Goal: Transaction & Acquisition: Purchase product/service

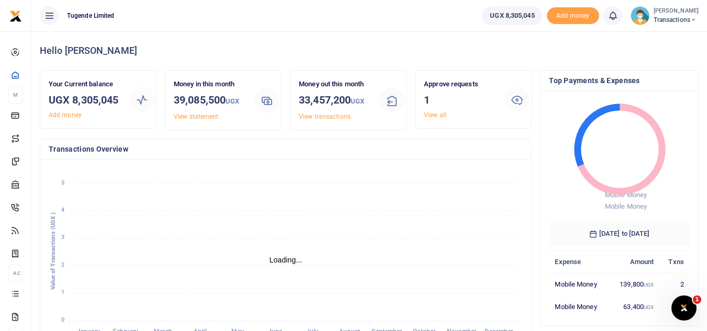
scroll to position [8, 8]
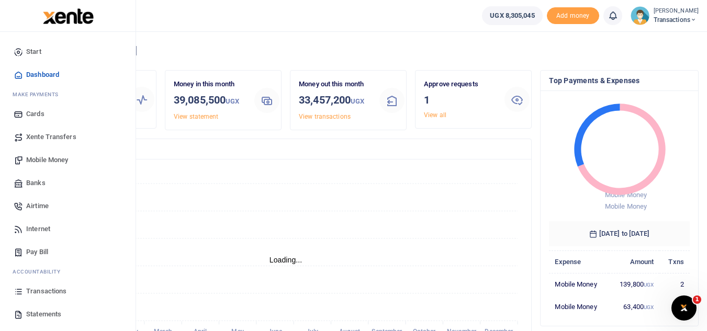
click at [55, 164] on span "Mobile Money" at bounding box center [47, 160] width 42 height 10
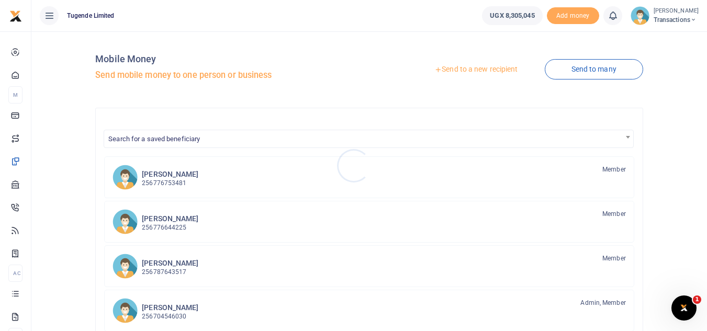
click at [457, 67] on div at bounding box center [353, 165] width 707 height 331
click at [457, 67] on link "Send to a new recipient" at bounding box center [476, 69] width 137 height 19
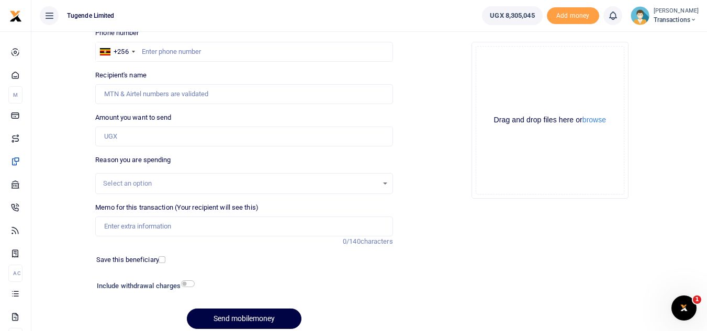
scroll to position [83, 0]
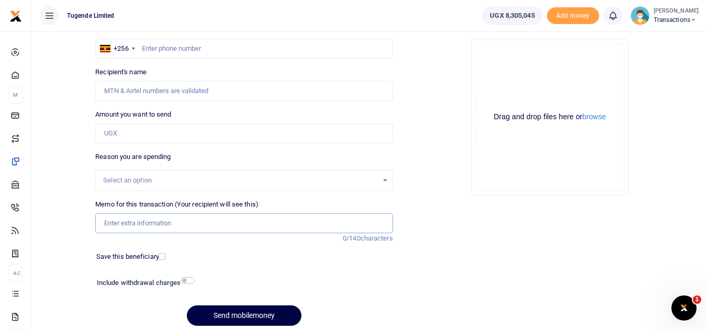
click at [240, 226] on input "Memo for this transaction (Your recipient will see this)" at bounding box center [243, 224] width 297 height 20
paste input "TLUG-016797"
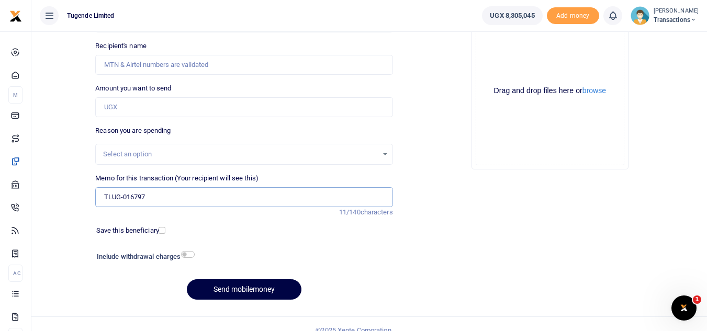
type input "TLUG-016797"
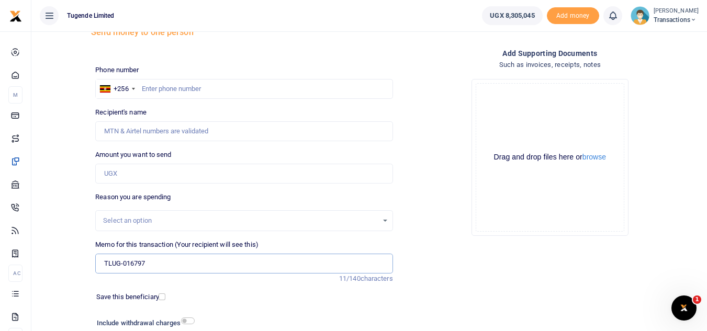
scroll to position [42, 0]
click at [247, 85] on input "text" at bounding box center [243, 90] width 297 height 20
paste input "782695224"
type input "782695224"
type input "James Businge"
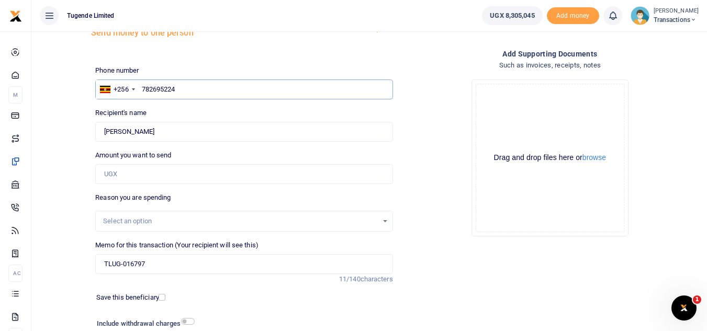
scroll to position [122, 0]
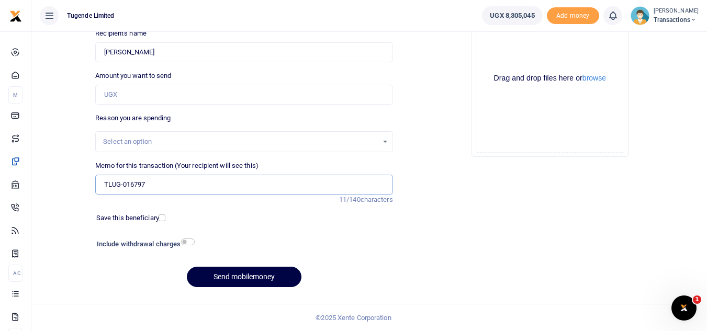
click at [172, 191] on input "TLUG-016797" at bounding box center [243, 185] width 297 height 20
type input "T"
paste input "UGC776J"
type input "UGC776J"
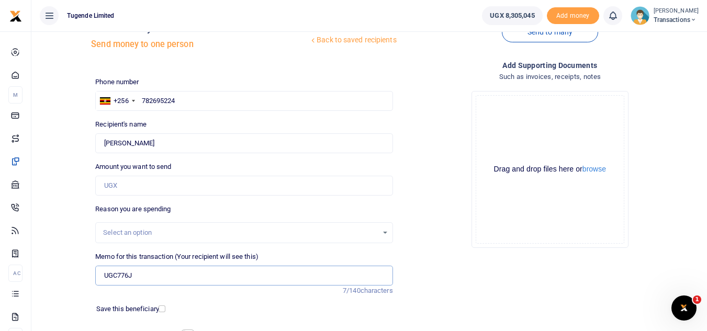
scroll to position [30, 0]
click at [237, 95] on input "782695224" at bounding box center [243, 102] width 297 height 20
type input "7"
paste input "0788559682"
type input "0788559682"
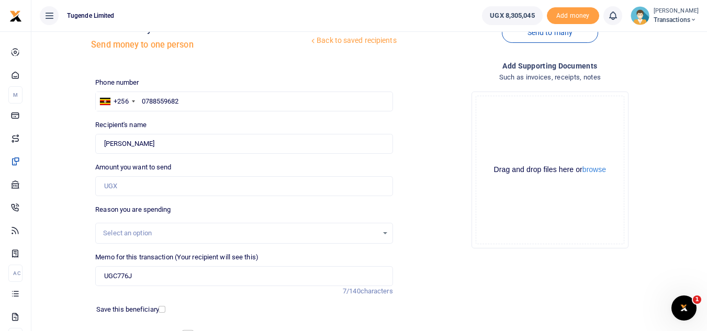
type input "Quinto Anyal"
click at [215, 183] on input "Amount you want to send" at bounding box center [243, 186] width 297 height 20
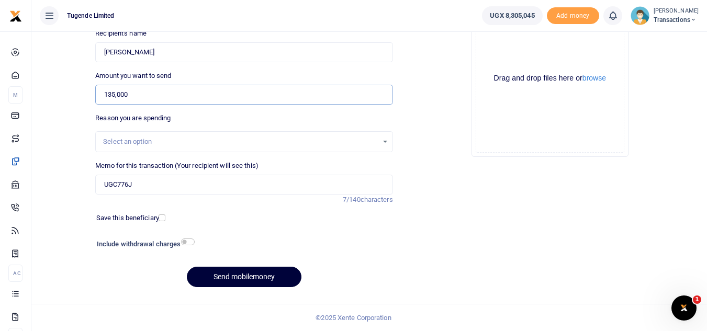
type input "135,000"
click at [217, 286] on button "Send mobilemoney" at bounding box center [244, 277] width 115 height 20
click at [275, 181] on input "Memo for this transaction (Your recipient will see this)" at bounding box center [243, 185] width 297 height 20
paste input "UGC187V"
type input "UGC187V"
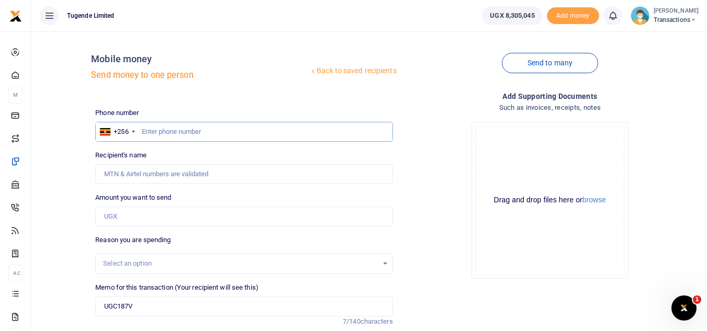
click at [275, 125] on input "text" at bounding box center [243, 132] width 297 height 20
paste input "0774545806"
type input "0774545806"
type input "Julius Ouke"
click at [177, 208] on input "Amount you want to send" at bounding box center [243, 217] width 297 height 20
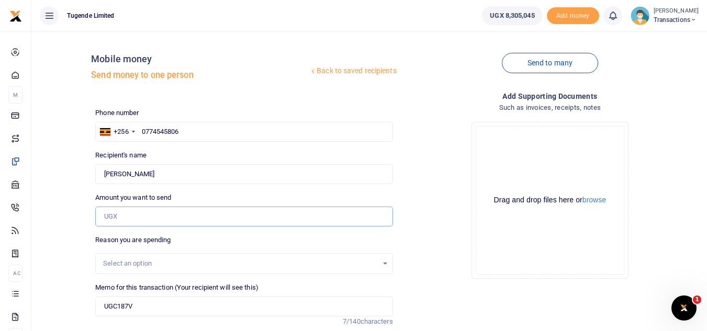
type input "0"
paste input "50000"
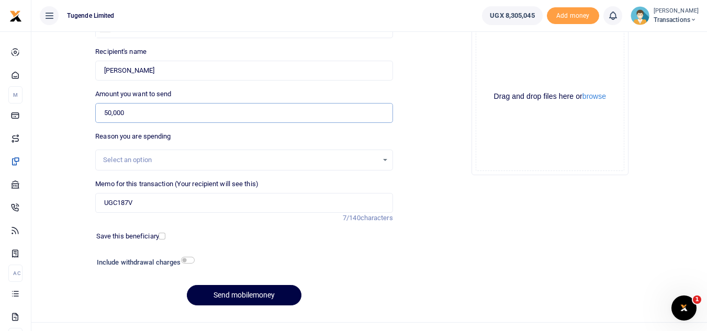
scroll to position [105, 0]
type input "50,000"
click at [214, 298] on button "Send mobilemoney" at bounding box center [244, 294] width 115 height 20
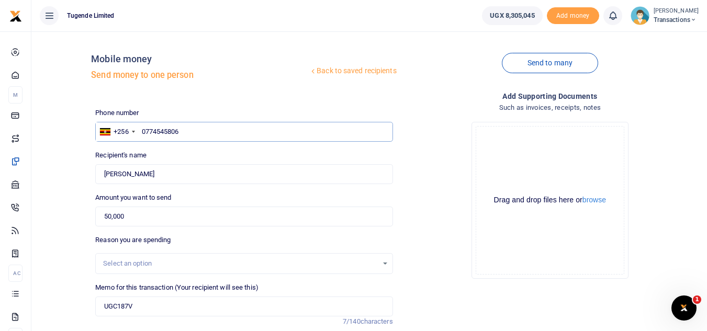
scroll to position [122, 0]
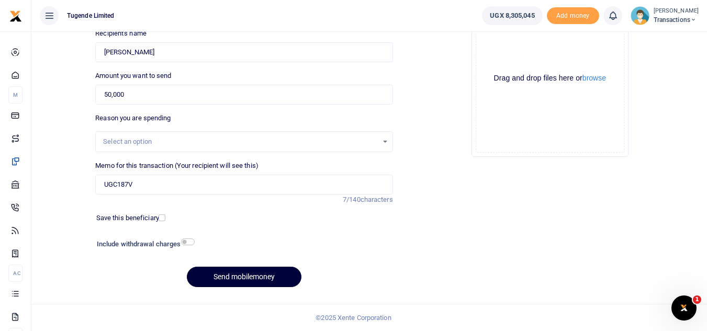
type input "0774545806"
click at [222, 284] on button "Send mobilemoney" at bounding box center [244, 277] width 115 height 20
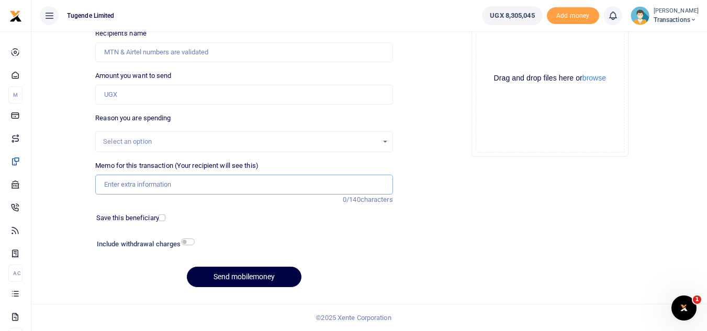
click at [264, 185] on input "Memo for this transaction (Your recipient will see this)" at bounding box center [243, 185] width 297 height 20
paste input "UFZ119X"
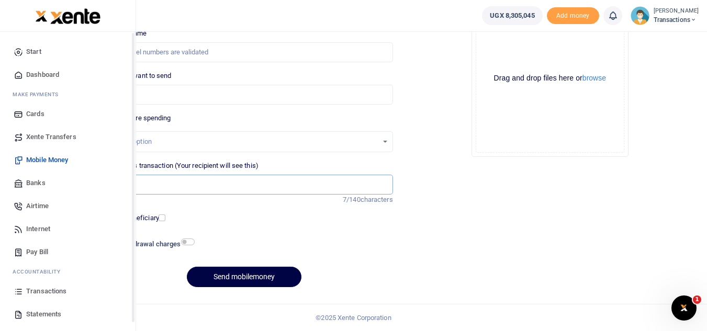
type input "UFZ119X"
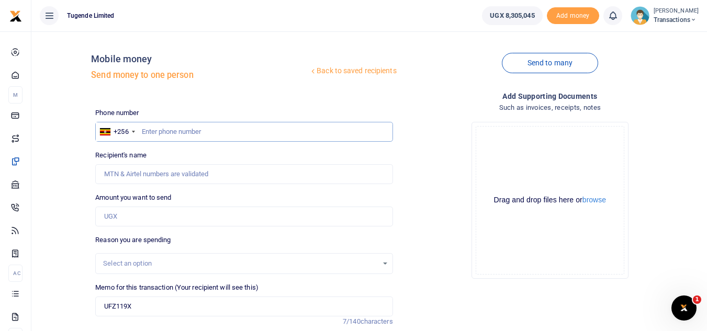
click at [239, 127] on input "text" at bounding box center [243, 132] width 297 height 20
paste input "0786477648"
type input "0786477648"
type input "Andrew Oluka"
click at [197, 211] on input "Amount you want to send" at bounding box center [243, 217] width 297 height 20
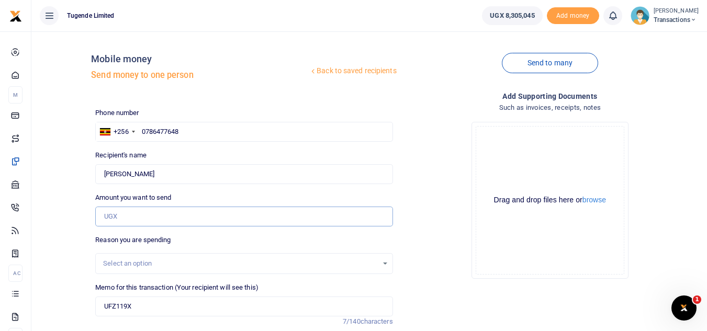
paste input "50000"
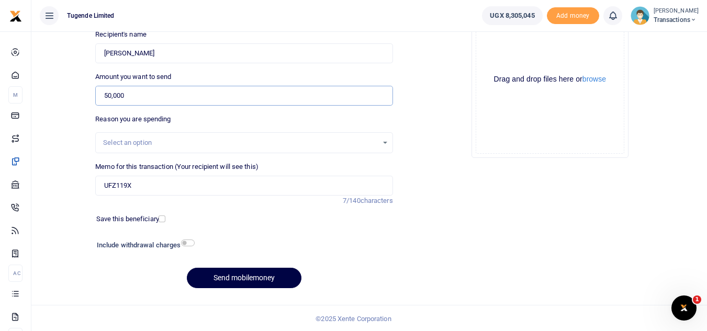
scroll to position [122, 0]
type input "50,000"
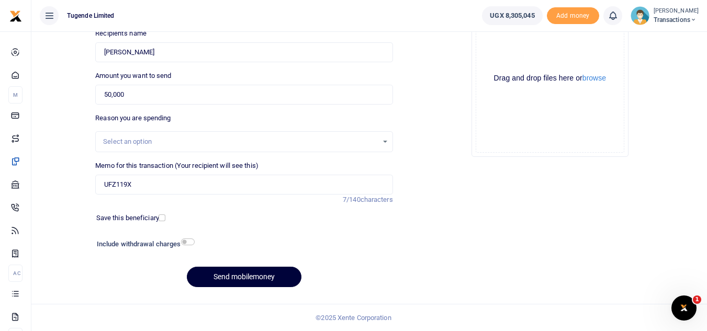
click at [225, 276] on button "Send mobilemoney" at bounding box center [244, 277] width 115 height 20
type input "0786477648"
click at [212, 277] on button "Send mobilemoney" at bounding box center [244, 277] width 115 height 20
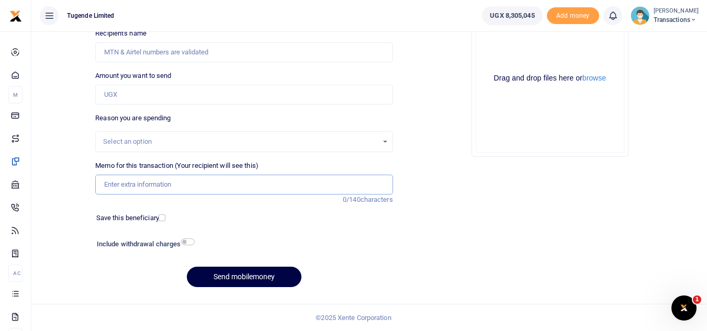
click at [258, 186] on input "Memo for this transaction (Your recipient will see this)" at bounding box center [243, 185] width 297 height 20
paste input "UGF903W"
type input "UGF903W"
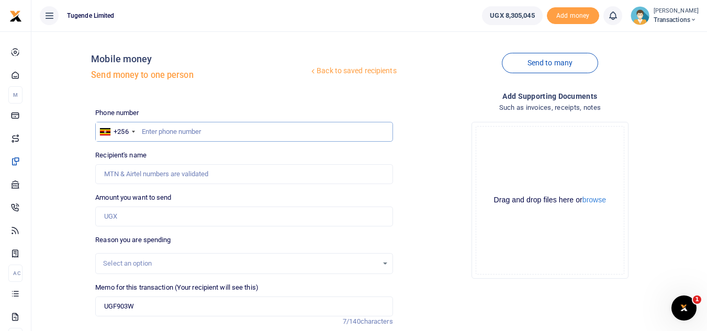
click at [160, 135] on input "text" at bounding box center [243, 132] width 297 height 20
paste input "758444268"
type input "758444268"
type input "Robert Mutudhi"
click at [239, 218] on input "Amount you want to send" at bounding box center [243, 217] width 297 height 20
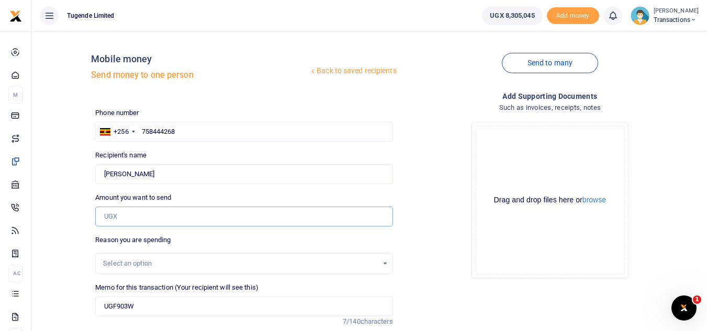
paste input "30,000"
click at [239, 218] on input "30,000" at bounding box center [243, 217] width 297 height 20
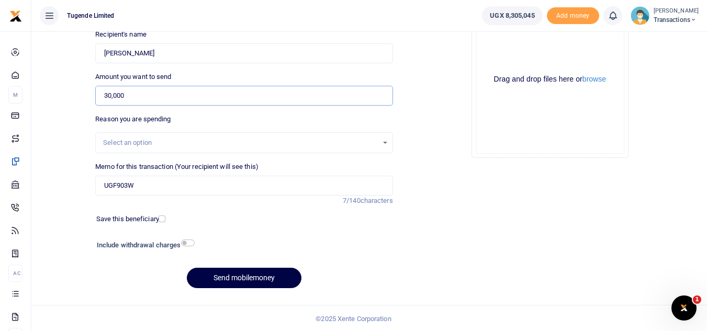
scroll to position [121, 0]
type input "30,000"
click at [245, 288] on button "Send mobilemoney" at bounding box center [244, 278] width 115 height 20
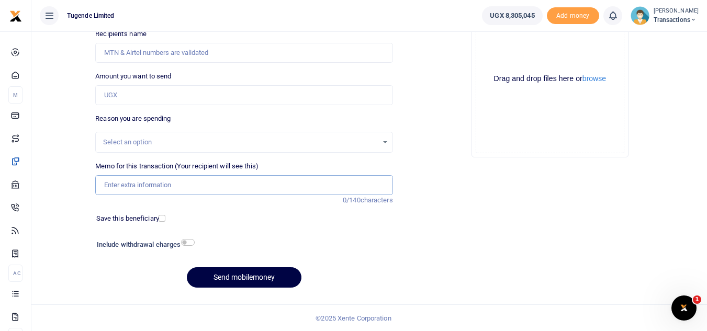
click at [269, 183] on input "Memo for this transaction (Your recipient will see this)" at bounding box center [243, 185] width 297 height 20
paste input "UMA311CA"
type input "UMA311CA"
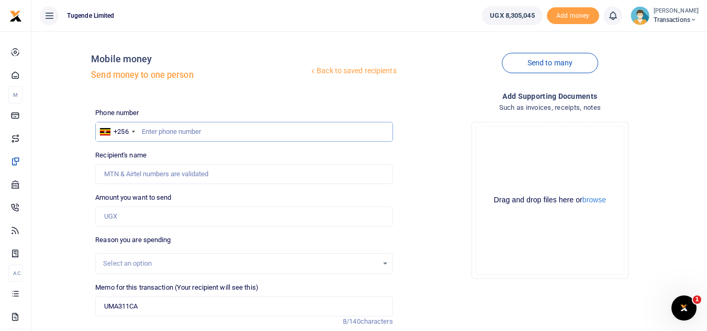
click at [220, 130] on input "text" at bounding box center [243, 132] width 297 height 20
paste input "0702-604768"
click at [159, 131] on input "0702-604768" at bounding box center [243, 132] width 297 height 20
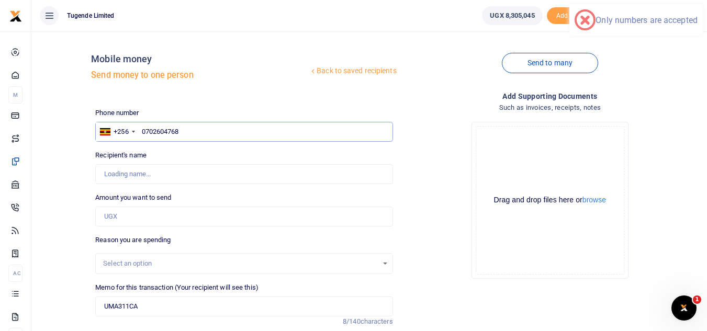
type input "0702604768"
type input "Samuel Mwanja"
click at [147, 226] on input "Amount you want to send" at bounding box center [243, 217] width 297 height 20
paste input "42,000"
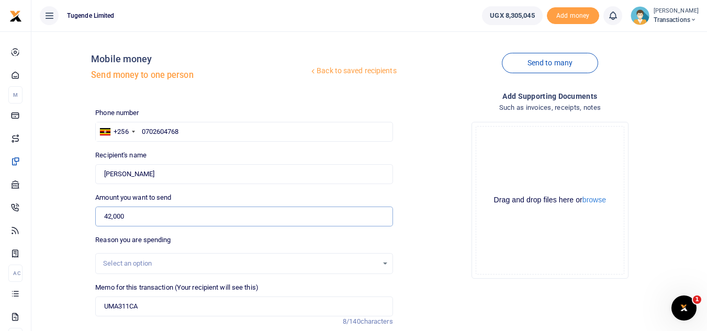
type input "42,000"
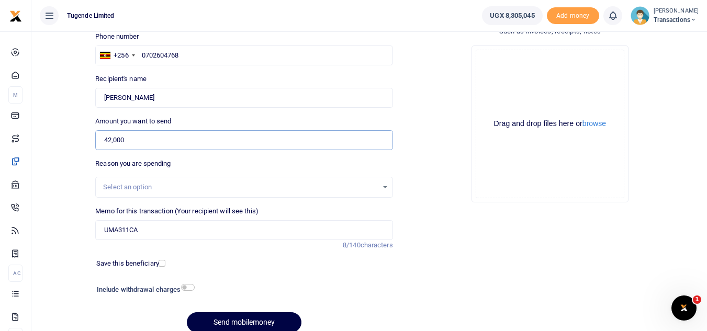
scroll to position [78, 0]
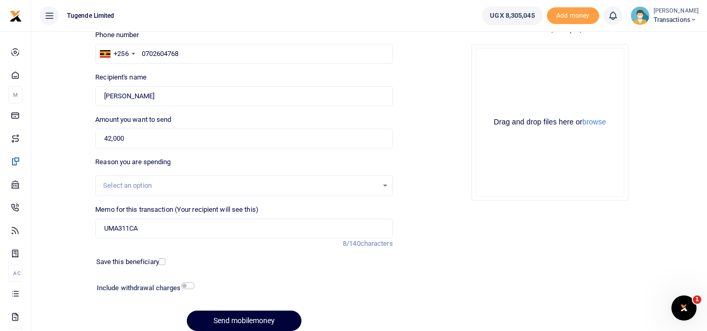
click at [237, 313] on button "Send mobilemoney" at bounding box center [244, 321] width 115 height 20
click at [235, 51] on input "0702604768" at bounding box center [243, 54] width 297 height 20
type input "0702604768"
click at [234, 319] on button "Send mobilemoney" at bounding box center [244, 321] width 115 height 20
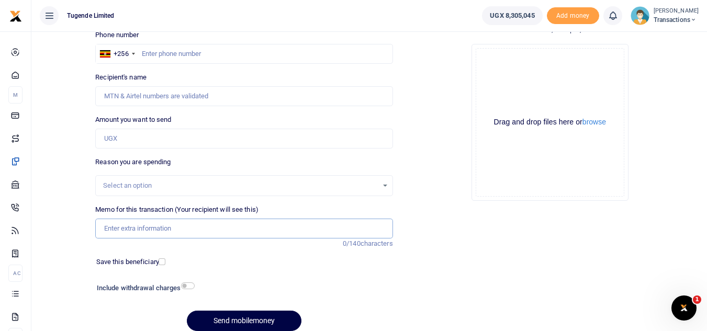
click at [142, 234] on input "Memo for this transaction (Your recipient will see this)" at bounding box center [243, 229] width 297 height 20
paste input "UMA340DH"
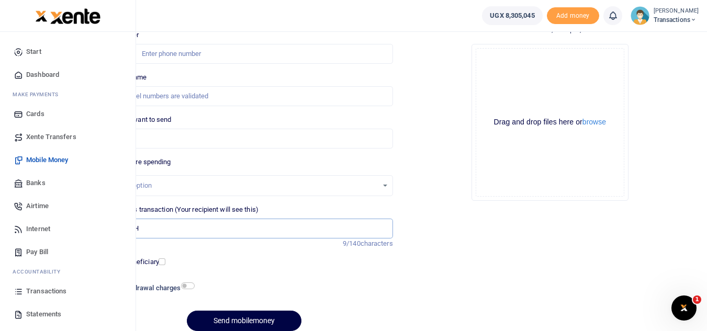
type input "UMA340DH"
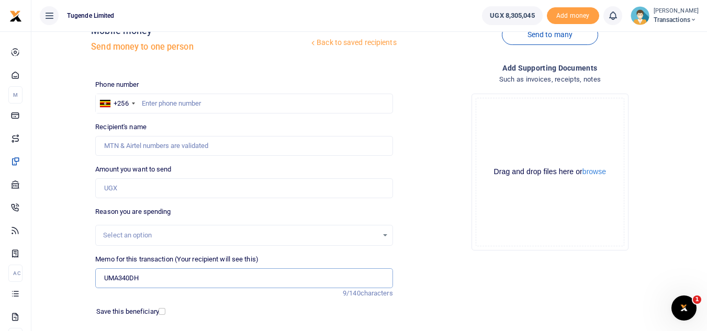
scroll to position [27, 0]
click at [215, 104] on input "text" at bounding box center [243, 105] width 297 height 20
paste input "791543834"
type input "791543834"
type input "Kassim Sebunya"
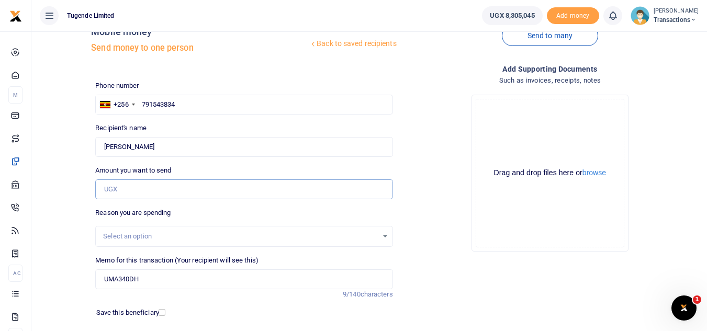
click at [175, 184] on input "Amount you want to send" at bounding box center [243, 190] width 297 height 20
paste input "162,000"
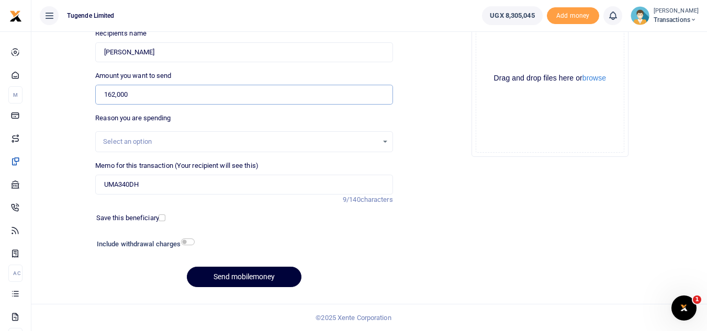
type input "162,000"
click at [208, 273] on button "Send mobilemoney" at bounding box center [244, 277] width 115 height 20
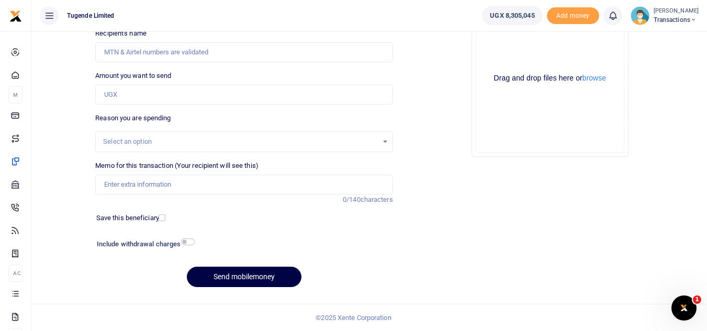
scroll to position [122, 0]
click at [135, 185] on input "Memo for this transaction (Your recipient will see this)" at bounding box center [243, 185] width 297 height 20
paste input "UGA492T"
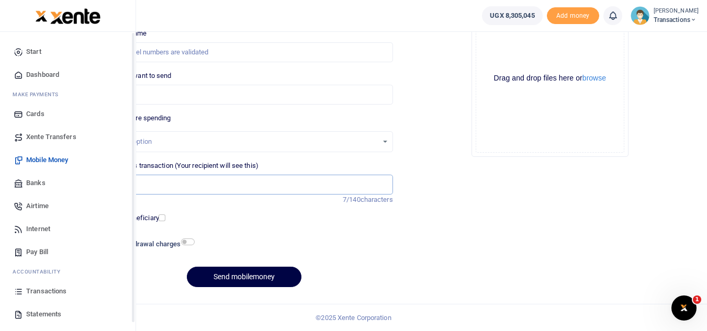
type input "UGA492T"
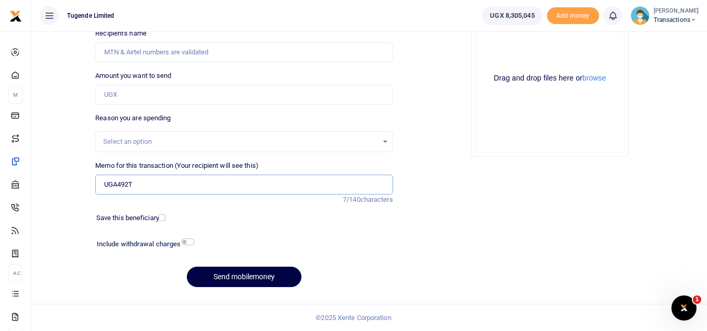
scroll to position [0, 0]
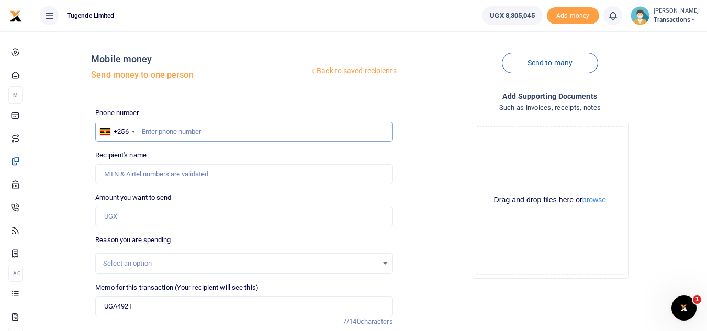
click at [213, 132] on input "text" at bounding box center [243, 132] width 297 height 20
paste input "0761310683"
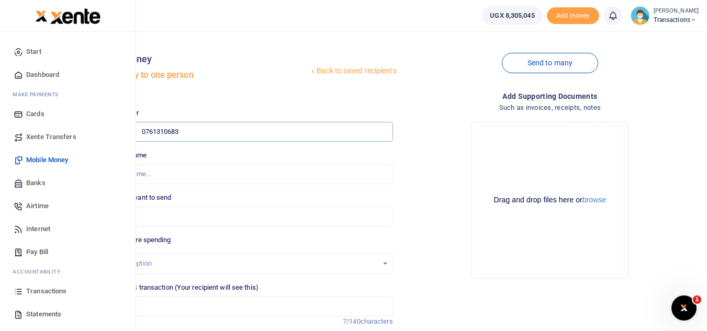
type input "0761310683"
type input "Yubu Okula"
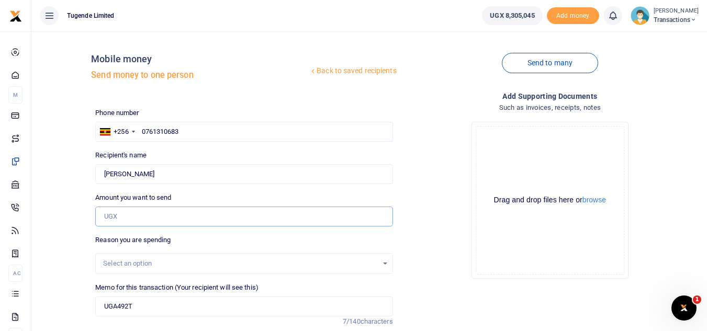
click at [114, 209] on input "Amount you want to send" at bounding box center [243, 217] width 297 height 20
paste input "52,000"
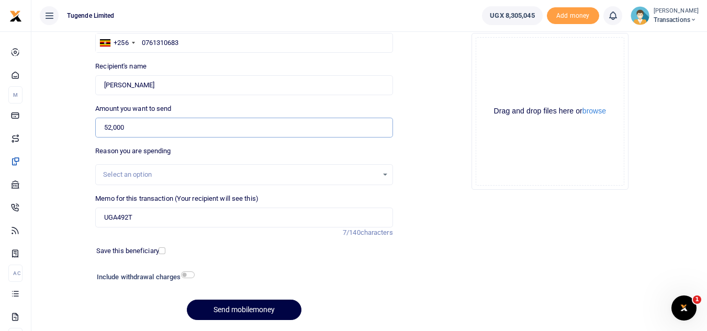
scroll to position [122, 0]
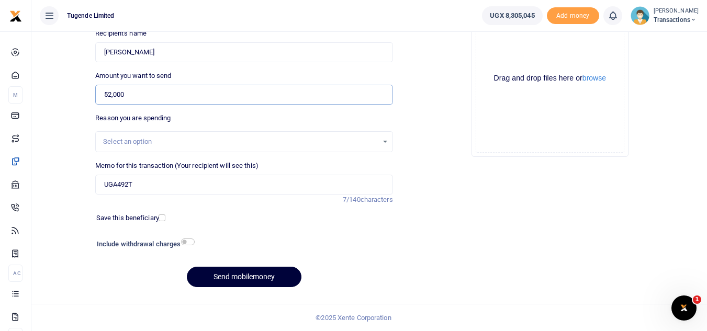
type input "52,000"
click at [218, 286] on button "Send mobilemoney" at bounding box center [244, 277] width 115 height 20
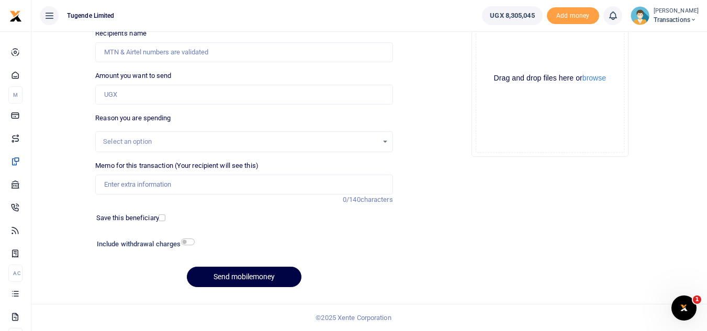
scroll to position [122, 0]
click at [169, 185] on input "Memo for this transaction (Your recipient will see this)" at bounding box center [243, 185] width 297 height 20
paste input "UGB542L"
type input "UGB542L"
click at [271, 94] on input "Amount you want to send" at bounding box center [243, 95] width 297 height 20
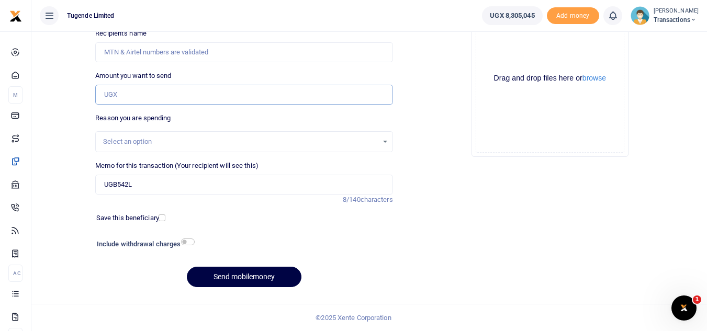
paste input "115,000"
type input "115,000"
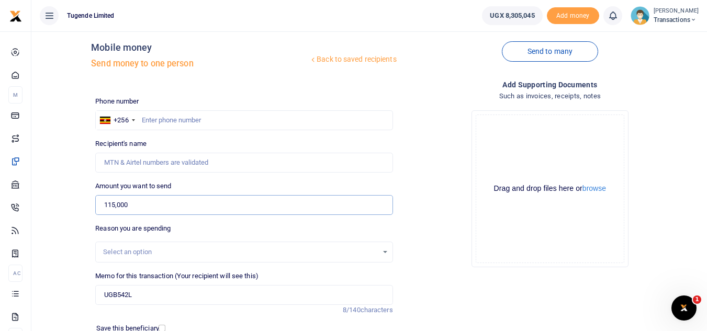
scroll to position [10, 0]
click at [151, 112] on input "text" at bounding box center [243, 122] width 297 height 20
paste input "755015176"
click at [151, 112] on input "755015176" at bounding box center [243, 122] width 297 height 20
type input "755015176"
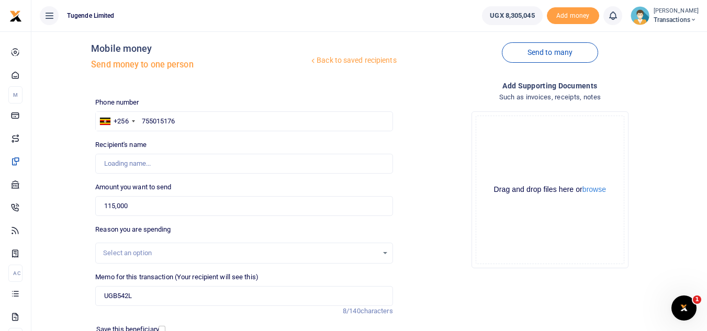
type input "[PERSON_NAME]"
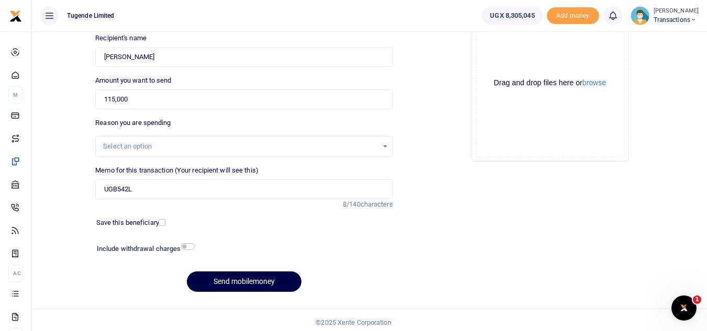
scroll to position [122, 0]
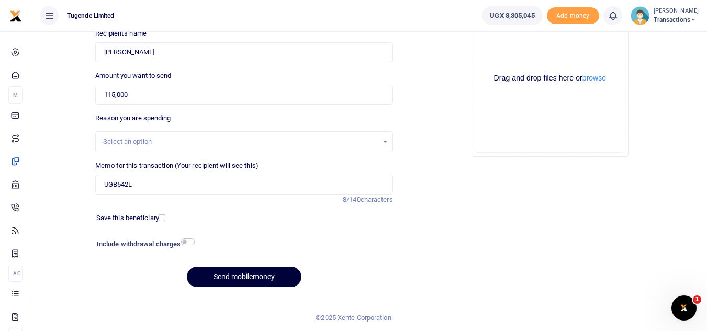
click at [224, 273] on button "Send mobilemoney" at bounding box center [244, 277] width 115 height 20
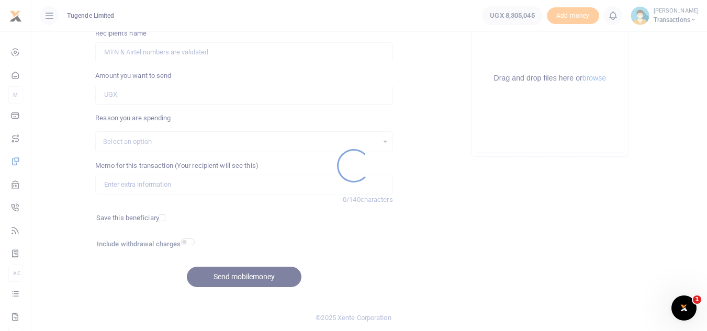
scroll to position [122, 0]
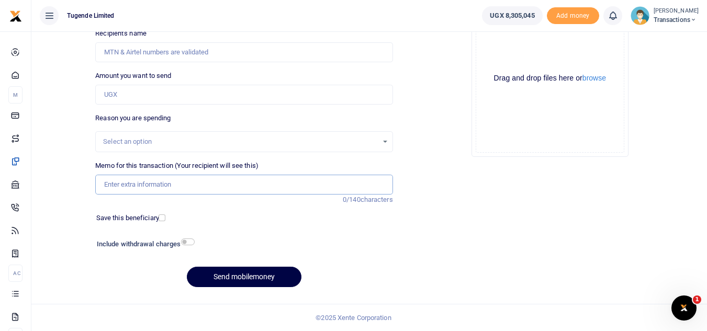
click at [221, 185] on input "Memo for this transaction (Your recipient will see this)" at bounding box center [243, 185] width 297 height 20
paste input "UGB787Z"
type input "UGB787Z"
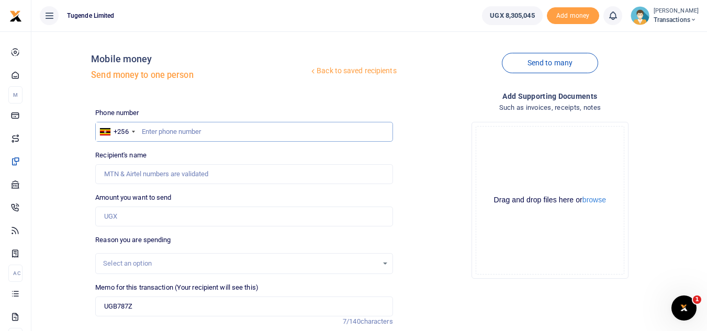
click at [168, 123] on input "text" at bounding box center [243, 132] width 297 height 20
paste input "747791020"
type input "747791020"
type input "Madina Kumukyaya"
click at [142, 219] on input "Amount you want to send" at bounding box center [243, 217] width 297 height 20
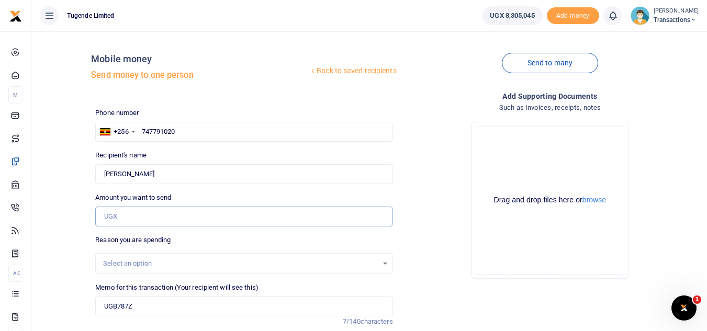
paste input "30,000"
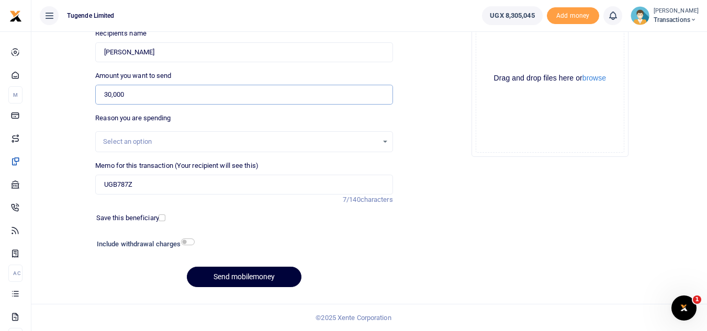
type input "30,000"
click at [216, 277] on button "Send mobilemoney" at bounding box center [244, 277] width 115 height 20
type input "747791020"
click at [226, 279] on button "Send mobilemoney" at bounding box center [244, 277] width 115 height 20
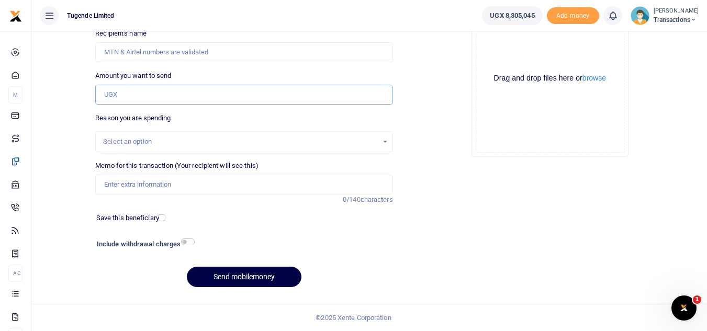
click at [178, 90] on input "Amount you want to send" at bounding box center [243, 95] width 297 height 20
paste input "96000"
type input "96,000"
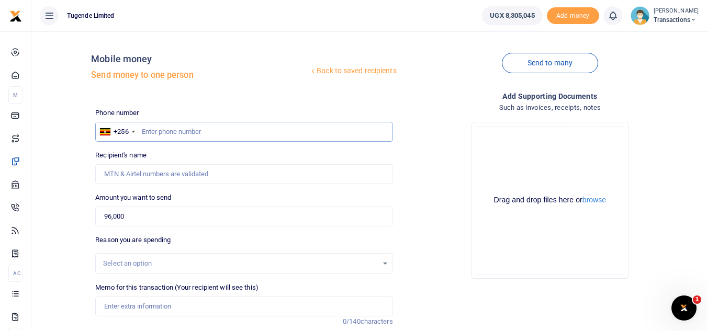
click at [182, 140] on input "text" at bounding box center [243, 132] width 297 height 20
paste input "784173677"
type input "784173677"
type input "Alone Namusale"
click at [136, 304] on input "Memo for this transaction (Your recipient will see this)" at bounding box center [243, 307] width 297 height 20
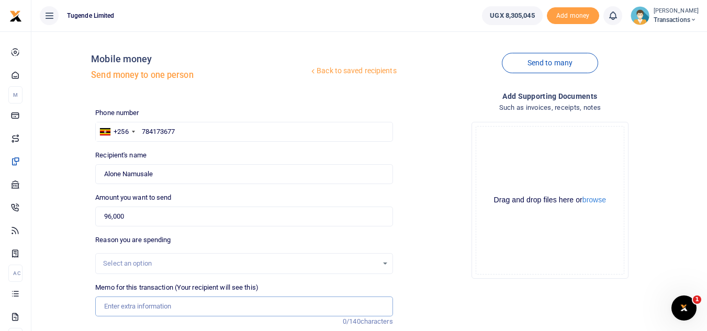
paste input "UGA310U, UGB459V and UGA097J"
click at [136, 310] on input "UGA310U, UGB459V and UGA097J" at bounding box center [243, 307] width 297 height 20
type input "UGA310U UGB459V and UGA097J"
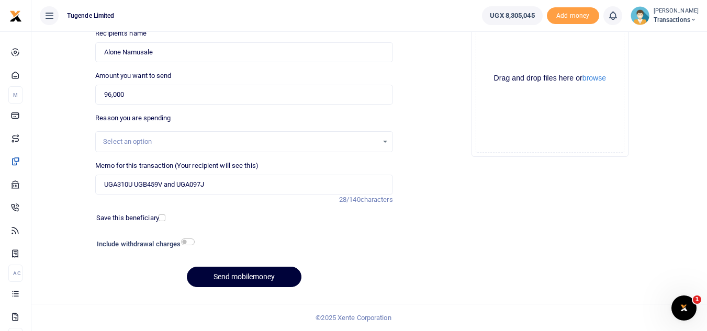
click at [228, 282] on button "Send mobilemoney" at bounding box center [244, 277] width 115 height 20
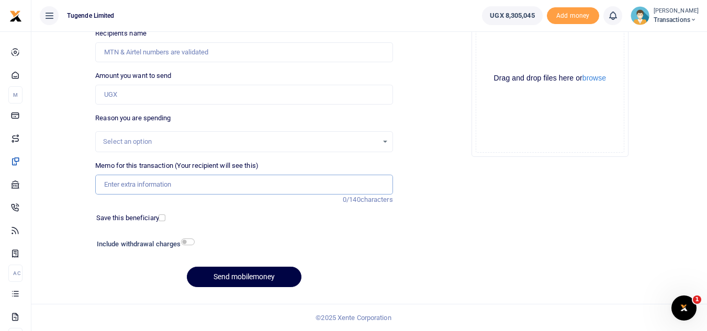
click at [207, 178] on input "Memo for this transaction (Your recipient will see this)" at bounding box center [243, 185] width 297 height 20
paste input "UGB287P"
type input "UGB287P"
click at [195, 93] on input "Amount you want to send" at bounding box center [243, 95] width 297 height 20
paste input "52,000"
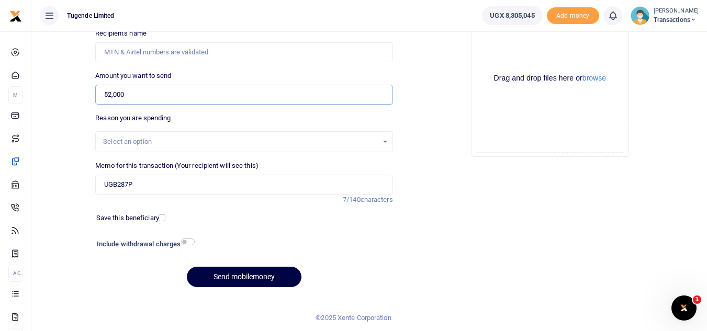
type input "52,000"
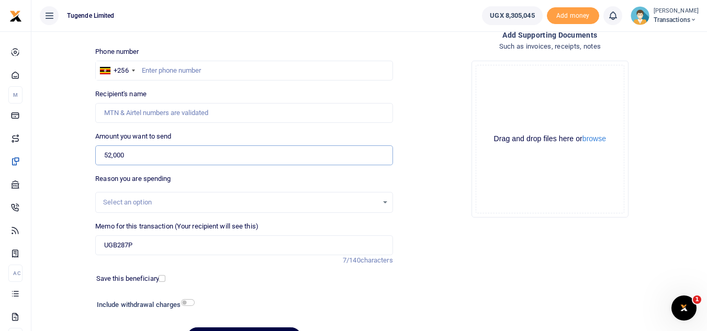
scroll to position [61, 0]
click at [222, 64] on input "text" at bounding box center [243, 71] width 297 height 20
paste input "757 010620"
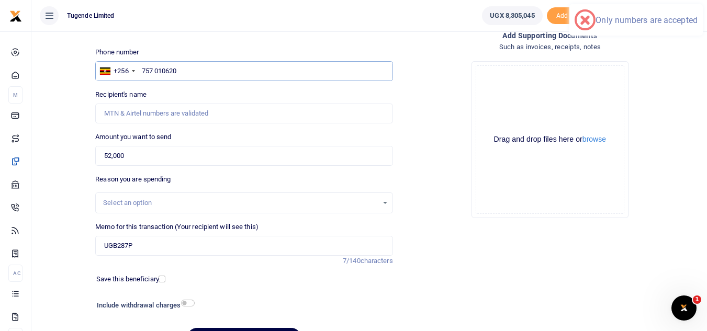
click at [156, 70] on input "757 010620" at bounding box center [243, 71] width 297 height 20
type input "757010620"
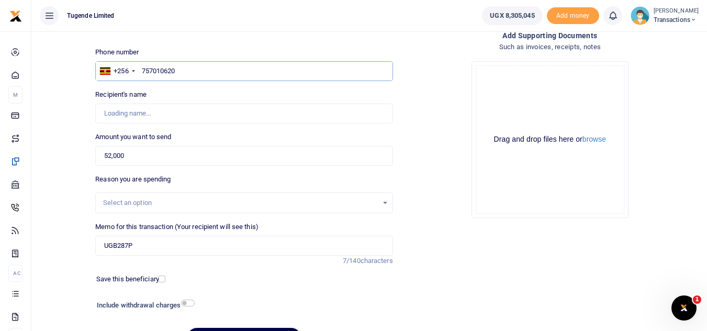
type input "[PERSON_NAME]"
type input "757010620"
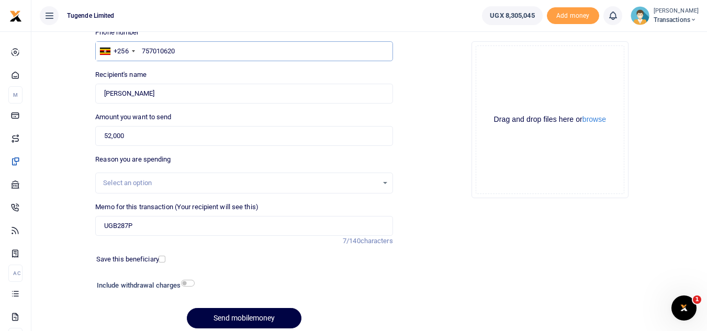
scroll to position [122, 0]
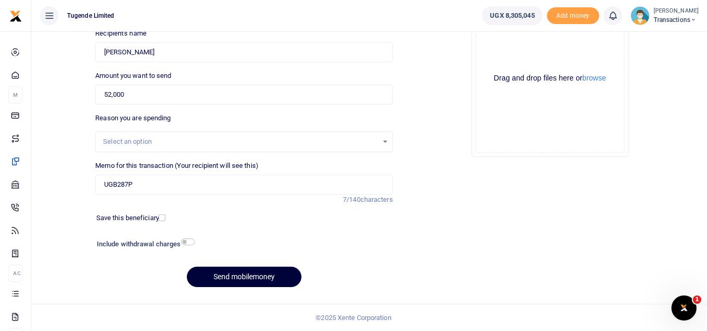
click at [237, 279] on button "Send mobilemoney" at bounding box center [244, 277] width 115 height 20
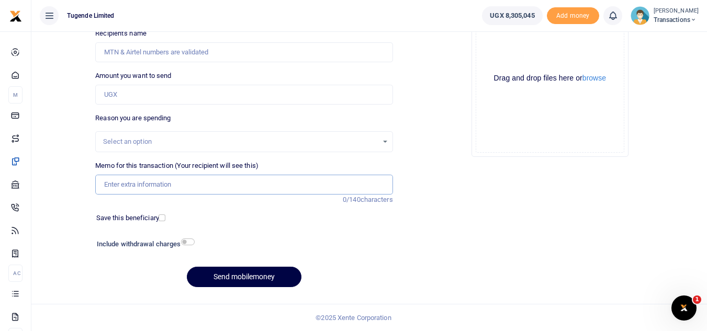
click at [192, 180] on input "Memo for this transaction (Your recipient will see this)" at bounding box center [243, 185] width 297 height 20
paste input "UGC055J"
type input "UGC055J"
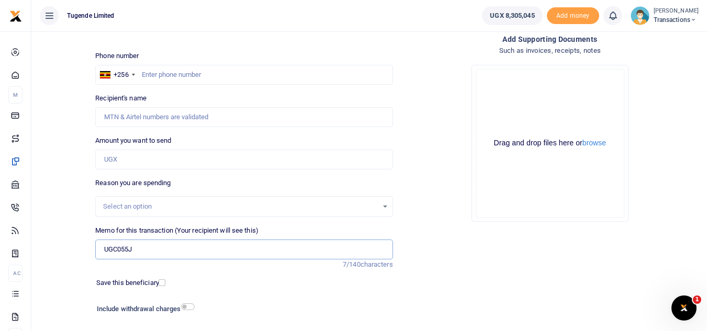
scroll to position [54, 0]
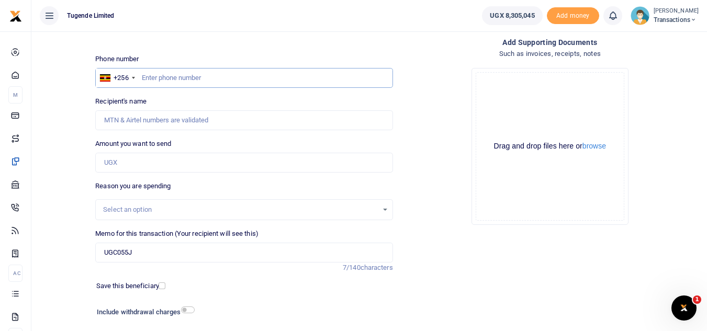
click at [257, 84] on input "text" at bounding box center [243, 78] width 297 height 20
paste input "791512652"
type input "791512652"
type input "[PERSON_NAME]"
click at [200, 167] on input "Amount you want to send" at bounding box center [243, 163] width 297 height 20
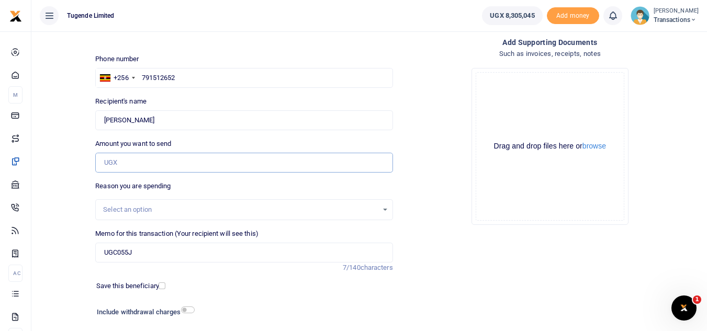
paste input "62,000"
type input "62,000"
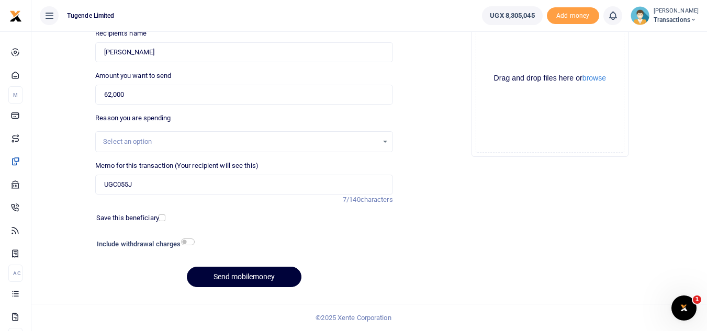
click at [227, 283] on button "Send mobilemoney" at bounding box center [244, 277] width 115 height 20
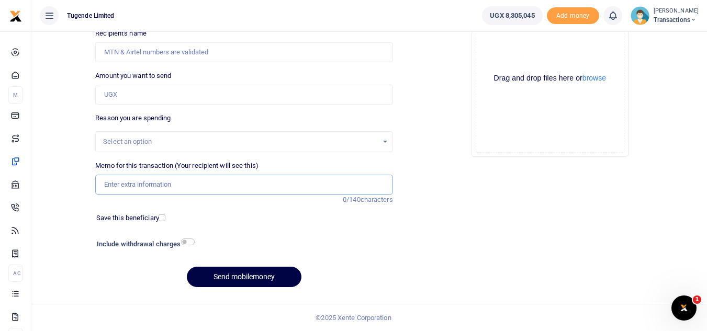
click at [200, 192] on input "Memo for this transaction (Your recipient will see this)" at bounding box center [243, 185] width 297 height 20
paste input "UFW675Z,UGC323D"
click at [135, 192] on input "UFW675Z,UGC323D" at bounding box center [243, 185] width 297 height 20
type input "UFW675Z UGC323D"
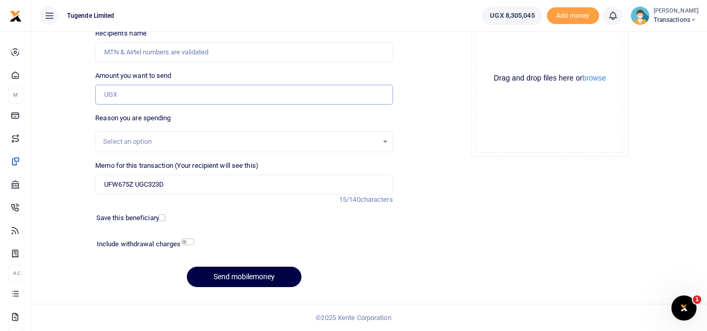
click at [206, 88] on input "Amount you want to send" at bounding box center [243, 95] width 297 height 20
paste input "250,000"
type input "250,000"
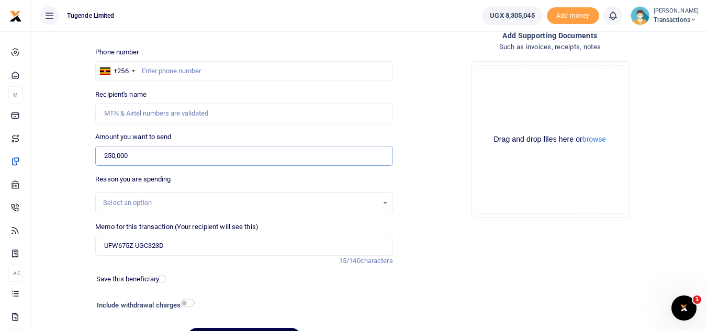
scroll to position [60, 0]
click at [158, 73] on input "text" at bounding box center [243, 72] width 297 height 20
paste input "776989898"
type input "776989898"
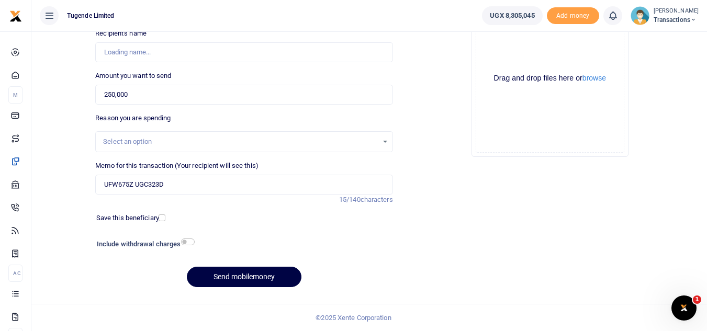
type input "Wilson Kamugisha"
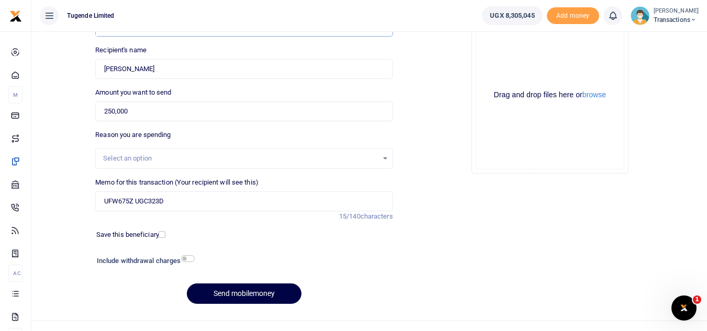
scroll to position [106, 0]
type input "776989898"
click at [229, 290] on button "Send mobilemoney" at bounding box center [244, 293] width 115 height 20
click at [248, 203] on input "Memo for this transaction (Your recipient will see this)" at bounding box center [243, 201] width 297 height 20
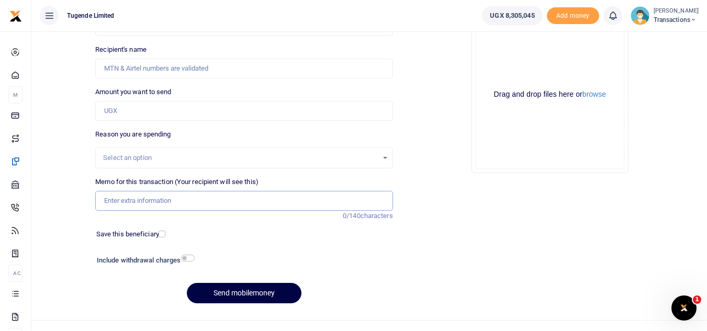
paste input "UGF508Y, UGD461M"
type input "UGF508Y, UGD461M"
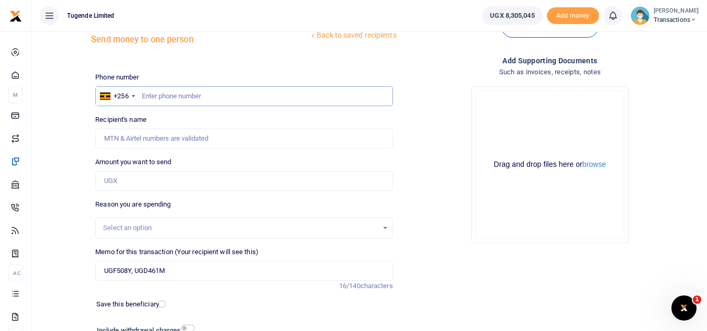
click at [228, 97] on input "text" at bounding box center [243, 96] width 297 height 20
paste input "762992297"
type input "762992297"
type input "Susan Nabifo"
click at [182, 175] on input "Amount you want to send" at bounding box center [243, 181] width 297 height 20
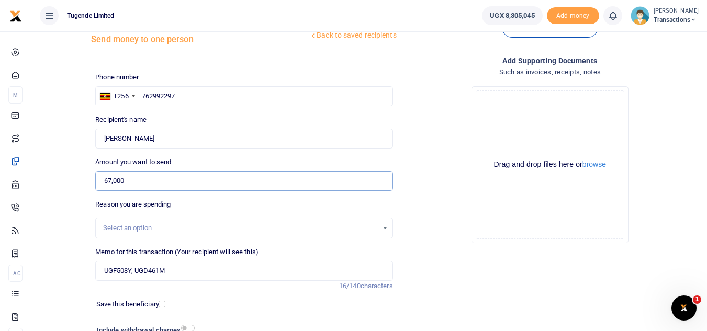
type input "67,000"
click at [135, 274] on input "UGF508Y, UGD461M" at bounding box center [243, 271] width 297 height 20
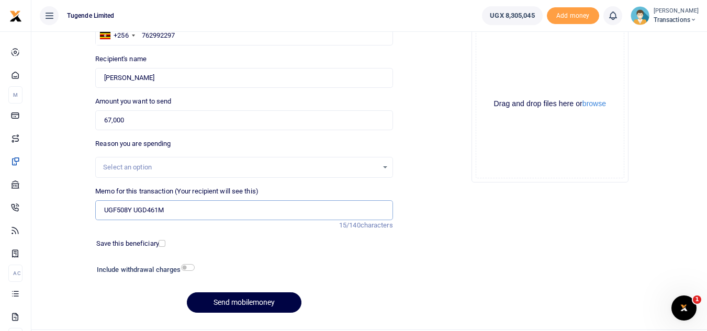
scroll to position [97, 0]
type input "UGF508Y UGD461M"
click at [228, 305] on button "Send mobilemoney" at bounding box center [244, 302] width 115 height 20
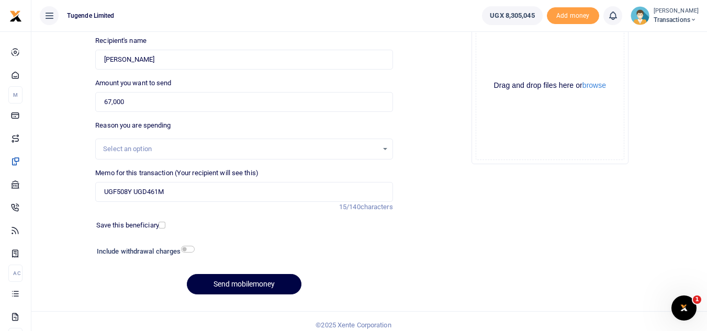
scroll to position [122, 0]
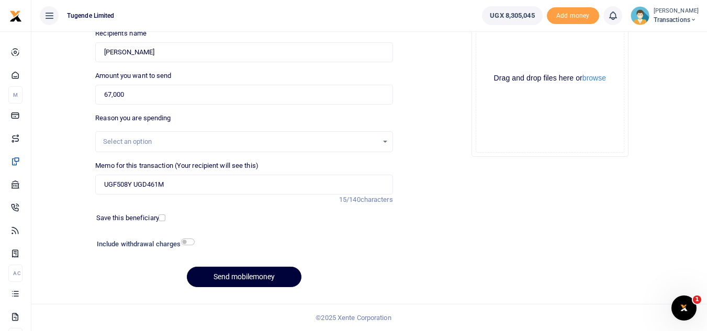
type input "762992297"
click at [222, 274] on button "Send mobilemoney" at bounding box center [244, 277] width 115 height 20
